Goal: Task Accomplishment & Management: Use online tool/utility

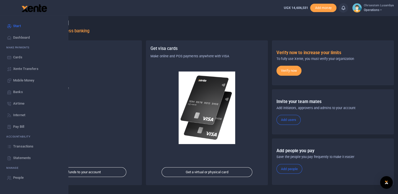
click at [22, 149] on span "Transactions" at bounding box center [23, 146] width 20 height 5
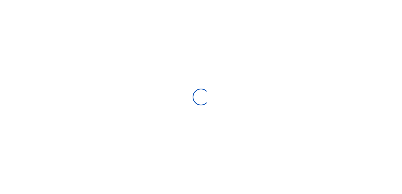
select select
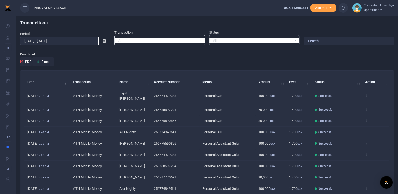
click at [102, 43] on span at bounding box center [104, 41] width 12 height 9
click at [105, 42] on icon at bounding box center [104, 40] width 3 height 3
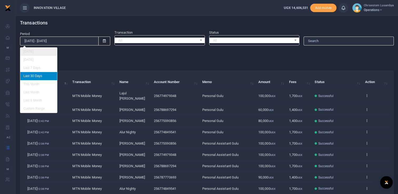
click at [39, 52] on li "[DATE]" at bounding box center [38, 52] width 37 height 8
type input "[DATE] - [DATE]"
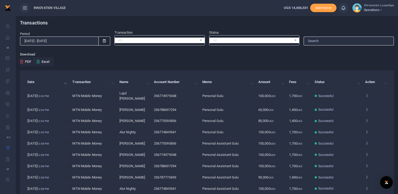
click at [293, 42] on div "All Select an option..." at bounding box center [255, 41] width 90 height 6
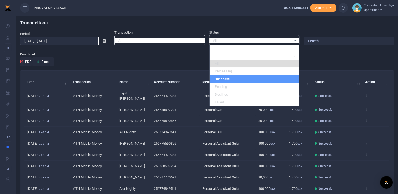
click at [255, 81] on li "Successful" at bounding box center [254, 79] width 89 height 8
select select "COMMITTED"
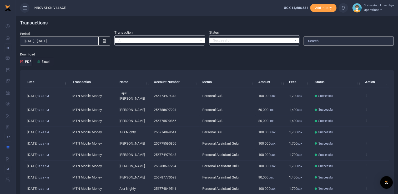
click at [50, 61] on button "Excel" at bounding box center [43, 61] width 22 height 9
